Goal: Task Accomplishment & Management: Complete application form

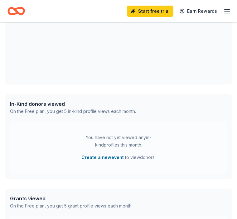
scroll to position [206, 0]
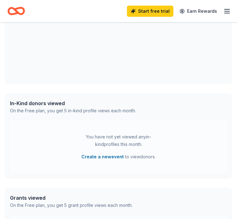
click at [46, 105] on div "In-Kind donors viewed" at bounding box center [73, 103] width 126 height 7
click at [108, 159] on button "Create a new event" at bounding box center [102, 156] width 42 height 7
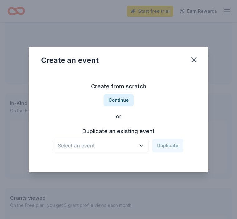
click at [142, 153] on button "Select an event" at bounding box center [101, 146] width 95 height 14
click at [139, 149] on icon "button" at bounding box center [141, 146] width 6 height 6
click at [125, 107] on button "Continue" at bounding box center [118, 100] width 30 height 12
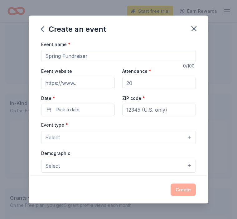
click at [93, 59] on input "Event name *" at bounding box center [118, 56] width 155 height 12
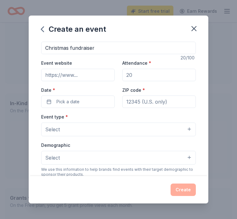
scroll to position [9, 0]
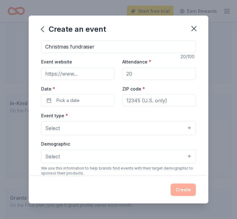
type input "Christmas fundraiser"
click at [136, 75] on input "Attendance *" at bounding box center [159, 74] width 74 height 12
type input "0"
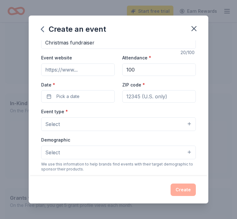
scroll to position [15, 0]
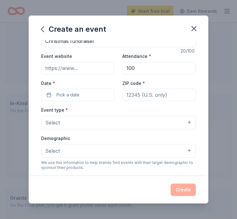
type input "100"
click at [138, 97] on input "ZIP code *" at bounding box center [159, 95] width 74 height 12
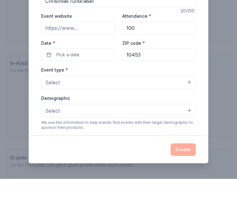
type input "10453"
click at [51, 89] on button "Pick a date" at bounding box center [78, 95] width 74 height 12
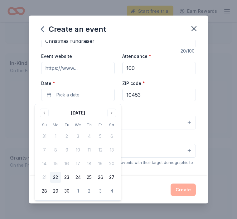
click at [111, 113] on button "Go to next month" at bounding box center [111, 113] width 9 height 9
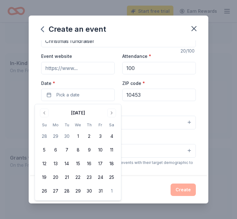
click at [110, 113] on button "Go to next month" at bounding box center [111, 113] width 9 height 9
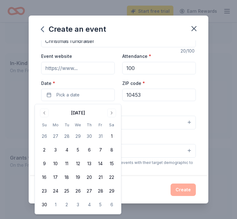
click at [112, 115] on button "Go to next month" at bounding box center [111, 113] width 9 height 9
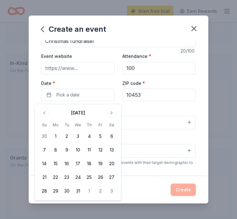
click at [110, 166] on button "20" at bounding box center [111, 163] width 11 height 11
click at [113, 166] on button "20" at bounding box center [111, 163] width 11 height 11
click at [112, 164] on button "20" at bounding box center [111, 163] width 11 height 11
click at [126, 196] on div "Create" at bounding box center [118, 190] width 155 height 12
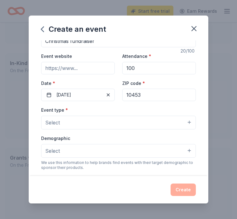
click at [191, 126] on button "Select" at bounding box center [118, 123] width 155 height 14
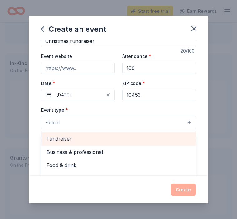
click at [74, 142] on span "Fundraiser" at bounding box center [118, 139] width 144 height 8
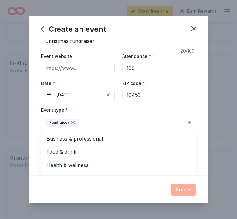
scroll to position [0, 0]
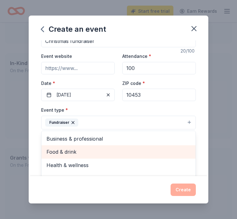
click at [65, 153] on span "Food & drink" at bounding box center [118, 152] width 144 height 8
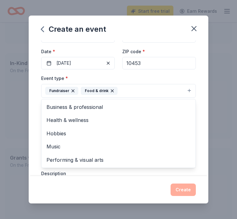
scroll to position [48, 0]
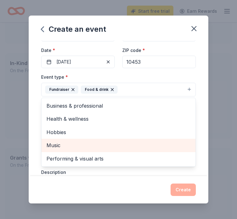
click at [55, 150] on span "Music" at bounding box center [118, 146] width 144 height 8
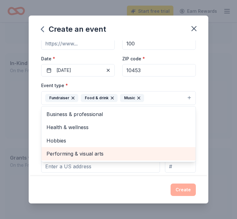
scroll to position [206, 0]
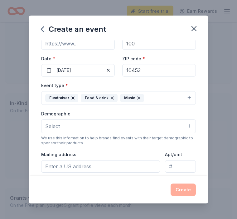
click at [192, 126] on button "Select" at bounding box center [118, 127] width 155 height 14
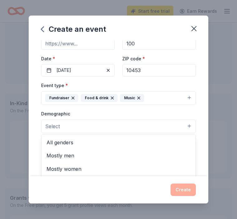
scroll to position [0, 0]
click at [66, 185] on span "All ages" at bounding box center [118, 182] width 144 height 8
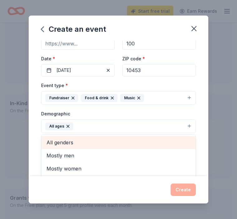
click at [73, 147] on span "All genders" at bounding box center [118, 143] width 144 height 8
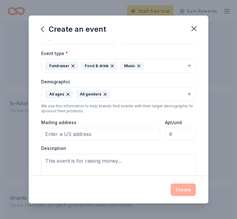
scroll to position [73, 0]
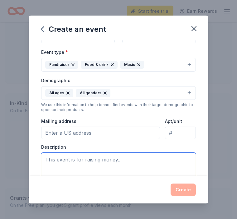
click at [130, 162] on textarea at bounding box center [118, 168] width 155 height 30
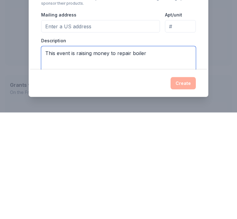
type textarea "This event is raising money to repair boiler"
click at [65, 127] on input "Mailing address" at bounding box center [100, 133] width 119 height 12
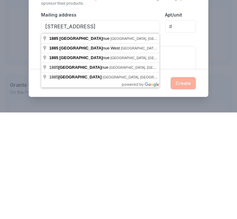
scroll to position [291, 0]
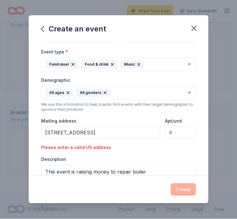
click at [105, 136] on input "[STREET_ADDRESS]" at bounding box center [100, 133] width 119 height 12
click at [110, 150] on div "Please enter a valid US address" at bounding box center [78, 147] width 74 height 7
click at [124, 135] on input "[STREET_ADDRESS]" at bounding box center [100, 133] width 119 height 12
click at [118, 135] on input "[STREET_ADDRESS]" at bounding box center [100, 133] width 119 height 12
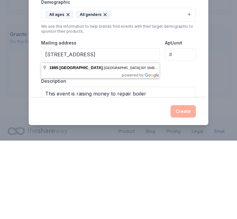
click at [97, 157] on div "Description This event is raising money to repair boiler" at bounding box center [118, 176] width 155 height 39
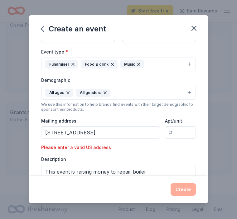
click at [136, 136] on input "[STREET_ADDRESS]" at bounding box center [100, 133] width 119 height 12
click at [103, 135] on input "[STREET_ADDRESS]" at bounding box center [100, 133] width 119 height 12
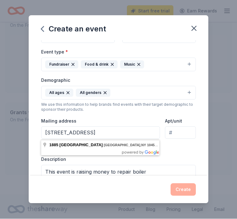
type input "[STREET_ADDRESS]"
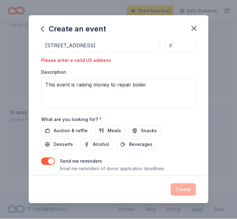
scroll to position [160, 0]
click at [82, 134] on span "Auction & raffle" at bounding box center [71, 131] width 34 height 7
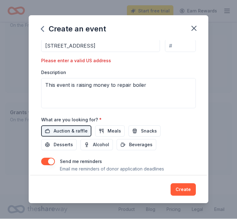
click at [129, 147] on span "Beverages" at bounding box center [140, 145] width 23 height 7
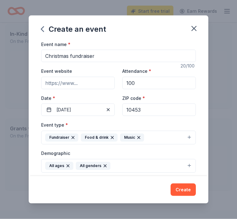
scroll to position [0, 0]
click at [70, 58] on input "Christmas fundraiser" at bounding box center [118, 56] width 155 height 12
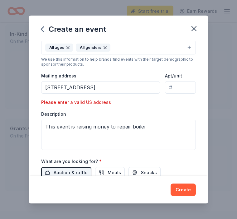
scroll to position [119, 0]
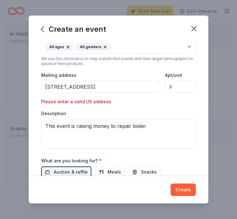
type input "Christmas Brunch fundraiser"
click at [134, 89] on input "[STREET_ADDRESS]" at bounding box center [100, 87] width 119 height 12
click at [89, 106] on div "Please enter a valid US address" at bounding box center [78, 101] width 74 height 7
click at [105, 90] on input "[STREET_ADDRESS]" at bounding box center [100, 87] width 119 height 12
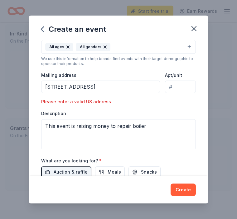
click at [136, 91] on input "[STREET_ADDRESS]" at bounding box center [100, 87] width 119 height 12
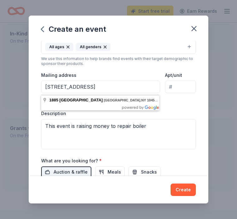
scroll to position [275, 0]
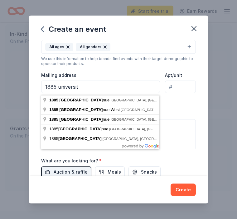
type input "1885 universi"
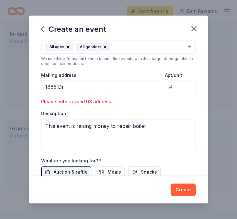
scroll to position [276, 0]
click at [71, 86] on input "1885 Dr" at bounding box center [100, 87] width 119 height 12
click at [79, 89] on input "1885 Universi" at bounding box center [100, 87] width 119 height 12
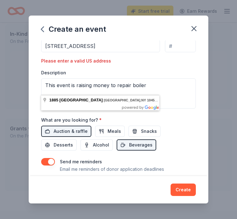
scroll to position [160, 0]
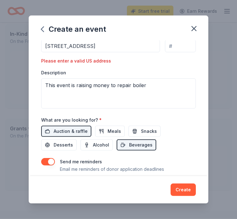
type input "[STREET_ADDRESS]"
click at [73, 142] on span "Desserts" at bounding box center [63, 145] width 19 height 7
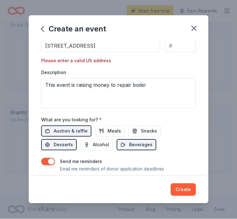
click at [150, 133] on span "Snacks" at bounding box center [149, 131] width 16 height 7
click at [189, 196] on button "Create" at bounding box center [183, 190] width 25 height 12
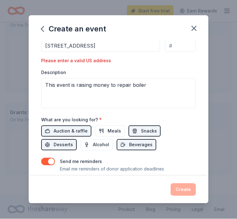
scroll to position [206, 0]
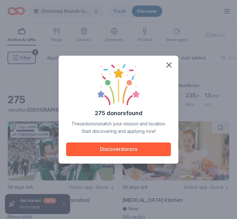
click at [138, 156] on button "Discover donors" at bounding box center [118, 150] width 105 height 14
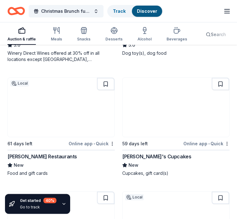
scroll to position [392, 0]
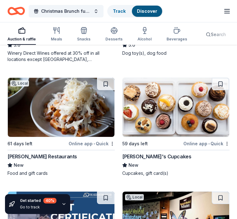
click at [221, 140] on div "Online app • Quick" at bounding box center [206, 144] width 46 height 8
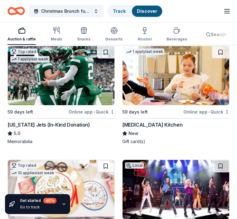
scroll to position [0, 0]
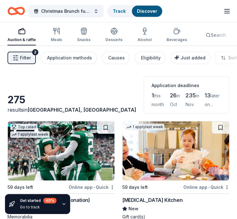
click at [22, 35] on div "Auction & raffle" at bounding box center [21, 34] width 28 height 15
click at [82, 61] on div "Application methods" at bounding box center [69, 57] width 45 height 7
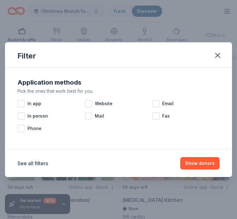
click at [26, 103] on div "In app" at bounding box center [50, 104] width 67 height 12
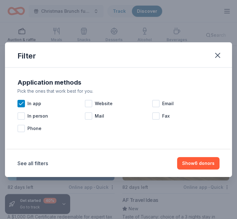
click at [95, 102] on span "Website" at bounding box center [104, 103] width 18 height 7
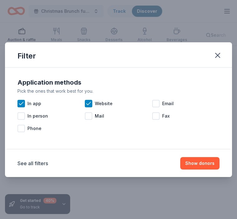
click at [92, 130] on div "In app Website Email In person Mail Fax Phone" at bounding box center [118, 116] width 202 height 37
click at [152, 108] on div "Website" at bounding box center [118, 104] width 67 height 12
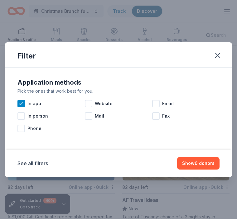
click at [158, 105] on div at bounding box center [155, 103] width 7 height 7
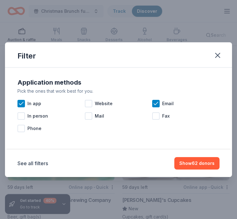
click at [26, 117] on div "In person" at bounding box center [50, 116] width 67 height 12
click at [24, 116] on icon at bounding box center [21, 116] width 6 height 6
click at [88, 118] on div at bounding box center [88, 116] width 7 height 7
click at [89, 104] on div at bounding box center [88, 103] width 7 height 7
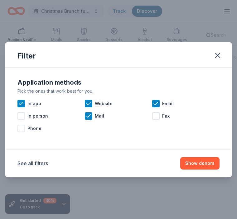
click at [205, 164] on button "Show donors" at bounding box center [199, 163] width 39 height 12
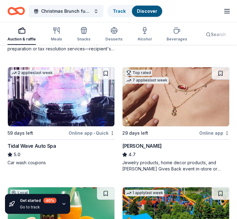
scroll to position [637, 0]
click at [197, 160] on div "Jewelry products, home decor products, and [PERSON_NAME] Gives Back event in-st…" at bounding box center [175, 166] width 107 height 12
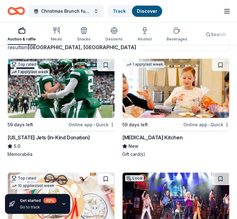
scroll to position [0, 0]
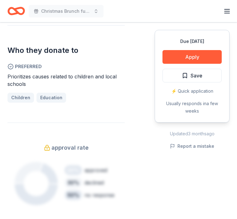
scroll to position [340, 0]
